Goal: Check status: Check status

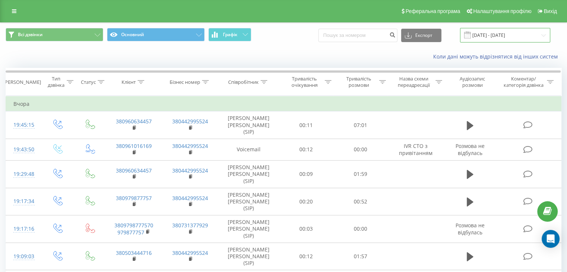
click at [540, 32] on input "[DATE] - [DATE]" at bounding box center [505, 35] width 90 height 15
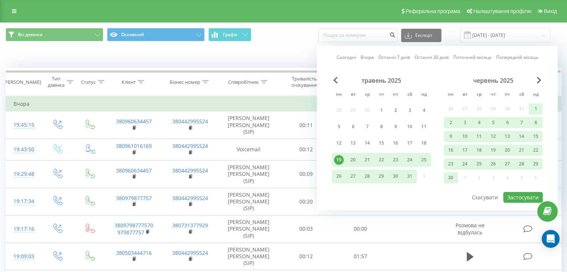
click at [340, 156] on div "19" at bounding box center [339, 160] width 10 height 10
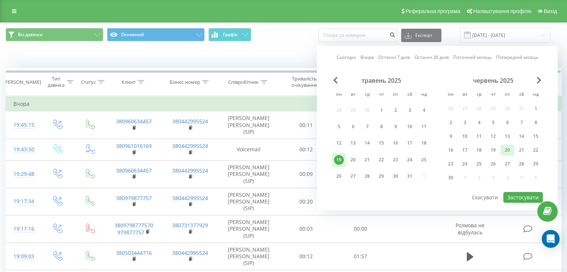
click at [510, 146] on div "20" at bounding box center [507, 150] width 10 height 10
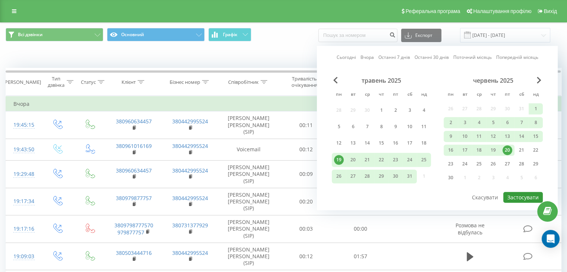
click at [517, 196] on button "Застосувати" at bounding box center [522, 197] width 39 height 11
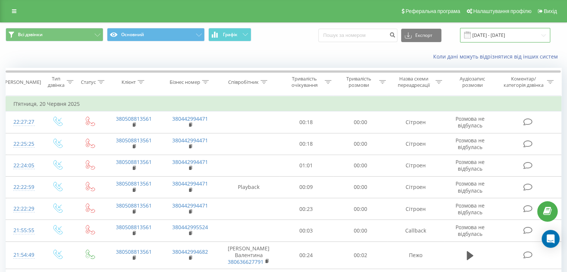
click at [493, 35] on input "[DATE] - [DATE]" at bounding box center [505, 35] width 90 height 15
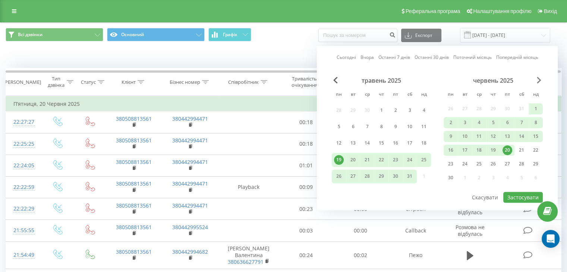
click at [536, 78] on span "Next Month" at bounding box center [538, 80] width 4 height 7
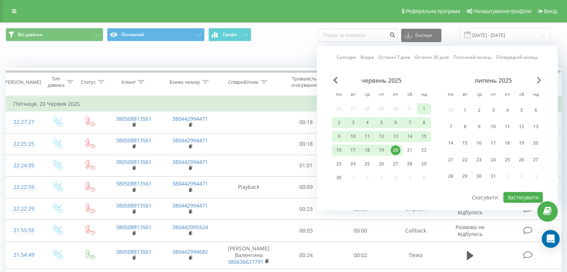
click at [536, 78] on span "Next Month" at bounding box center [538, 80] width 4 height 7
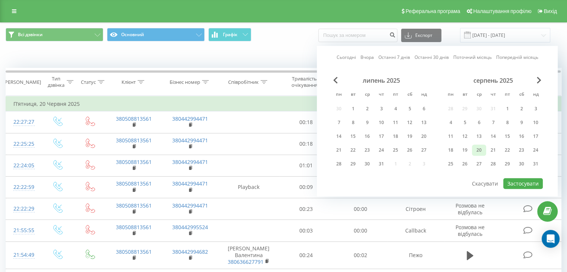
click at [477, 150] on div "20" at bounding box center [479, 150] width 10 height 10
click at [467, 56] on link "Поточний місяць" at bounding box center [472, 57] width 38 height 7
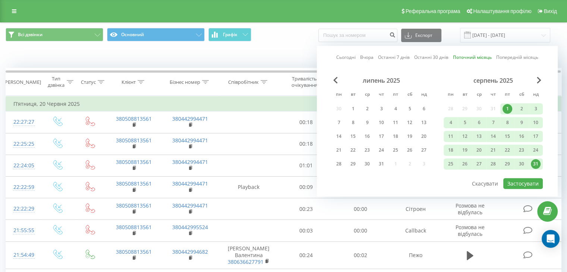
click at [435, 57] on link "Останні 30 днів" at bounding box center [431, 57] width 34 height 7
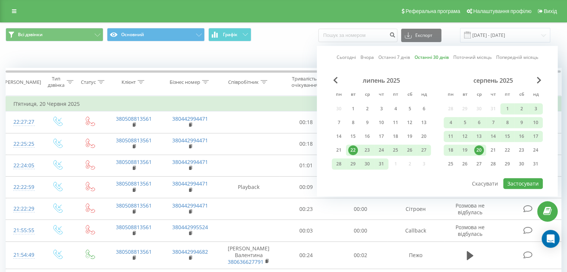
click at [524, 175] on div "липень 2025 пн вт ср чт пт сб нд 30 1 2 3 4 5 6 7 8 9 10 11 12 13 14 15 16 17 1…" at bounding box center [437, 127] width 211 height 101
click at [524, 177] on div at bounding box center [437, 177] width 211 height 1
click at [524, 179] on button "Застосувати" at bounding box center [522, 183] width 39 height 11
type input "[DATE] - [DATE]"
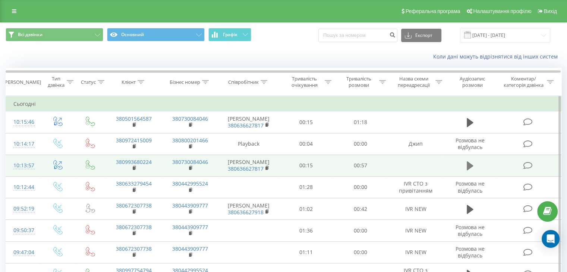
click at [472, 165] on icon at bounding box center [469, 165] width 7 height 9
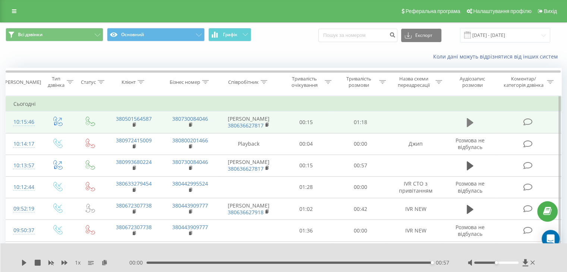
click at [471, 122] on icon at bounding box center [469, 122] width 7 height 9
